Goal: Task Accomplishment & Management: Use online tool/utility

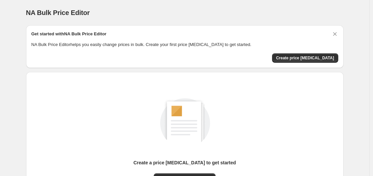
scroll to position [74, 0]
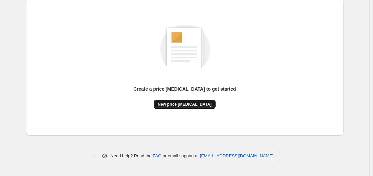
click at [198, 105] on span "New price [MEDICAL_DATA]" at bounding box center [185, 104] width 54 height 5
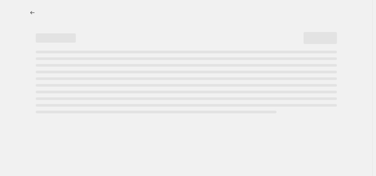
select select "percentage"
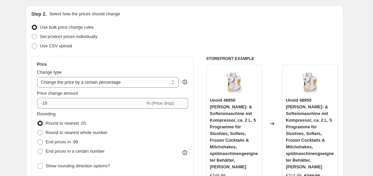
scroll to position [100, 0]
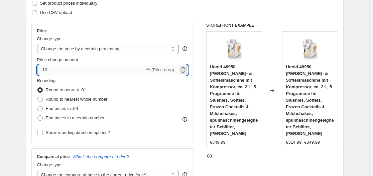
drag, startPoint x: 61, startPoint y: 69, endPoint x: 39, endPoint y: 69, distance: 21.7
click at [39, 69] on input "-10" at bounding box center [91, 70] width 108 height 11
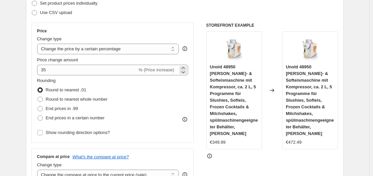
click at [164, 70] on span "% (Price increase)" at bounding box center [156, 69] width 35 height 5
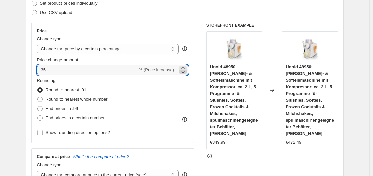
click at [184, 72] on icon at bounding box center [183, 72] width 3 height 2
click at [183, 67] on icon at bounding box center [183, 68] width 7 height 7
type input "35"
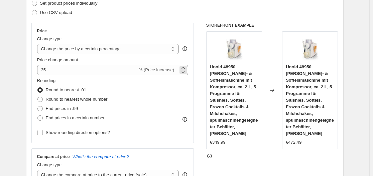
drag, startPoint x: 168, startPoint y: 68, endPoint x: 163, endPoint y: 70, distance: 6.0
click at [167, 68] on span "% (Price increase)" at bounding box center [156, 69] width 35 height 5
click at [163, 70] on span "% (Price increase)" at bounding box center [156, 69] width 35 height 5
click at [154, 70] on span "% (Price increase)" at bounding box center [156, 69] width 35 height 5
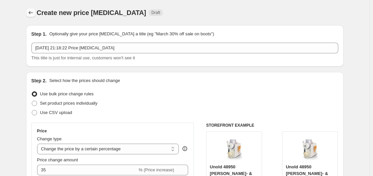
click at [29, 15] on icon "Price change jobs" at bounding box center [30, 12] width 7 height 7
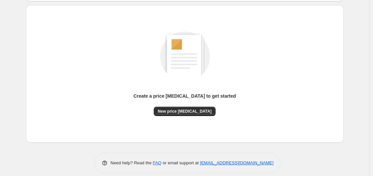
scroll to position [74, 0]
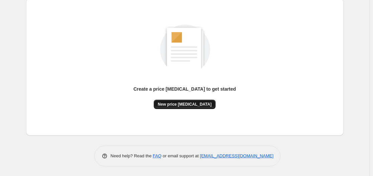
click at [184, 106] on span "New price [MEDICAL_DATA]" at bounding box center [185, 104] width 54 height 5
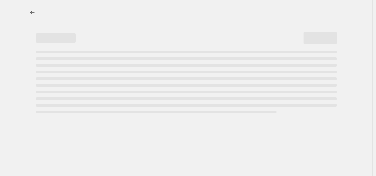
select select "percentage"
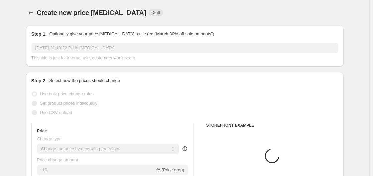
scroll to position [100, 0]
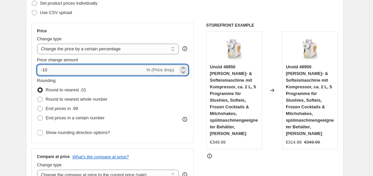
drag, startPoint x: 53, startPoint y: 71, endPoint x: 45, endPoint y: 71, distance: 8.0
click at [45, 71] on input "-10" at bounding box center [91, 70] width 108 height 11
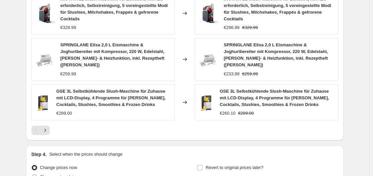
scroll to position [549, 0]
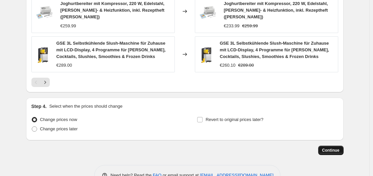
type input "-35"
click at [334, 148] on span "Continue" at bounding box center [330, 150] width 17 height 5
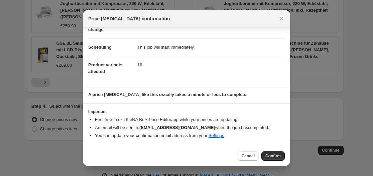
scroll to position [0, 0]
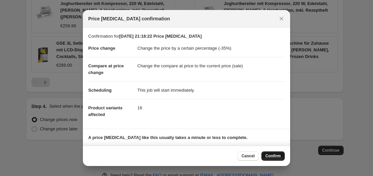
click at [272, 155] on span "Confirm" at bounding box center [272, 156] width 15 height 5
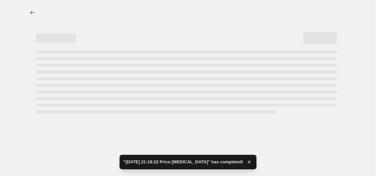
select select "percentage"
